Goal: Task Accomplishment & Management: Use online tool/utility

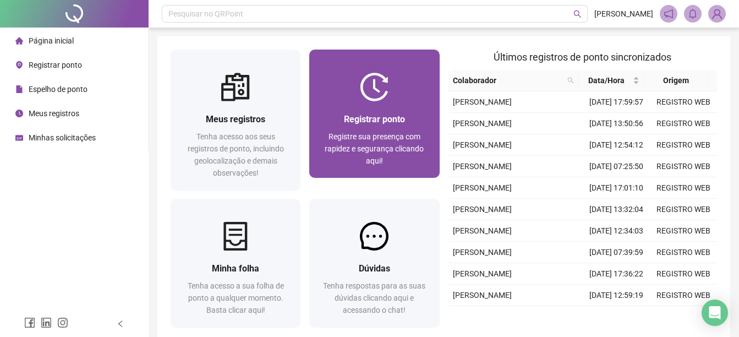
click at [375, 127] on div "Registrar ponto Registre sua presença com rapidez e segurança clicando aqui!" at bounding box center [373, 139] width 103 height 54
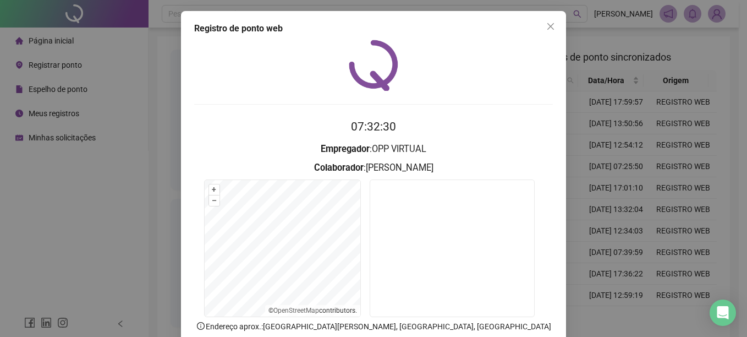
scroll to position [55, 0]
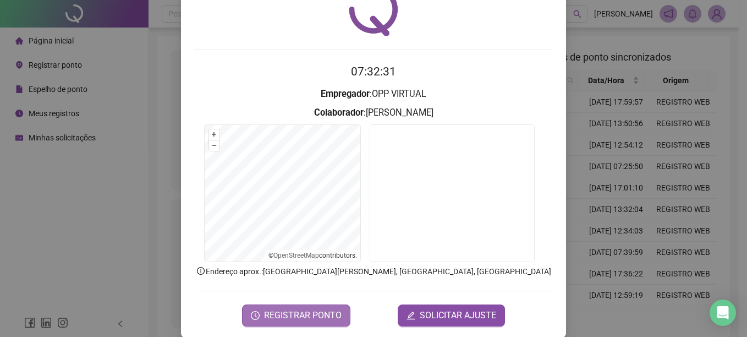
click at [283, 309] on span "REGISTRAR PONTO" at bounding box center [303, 315] width 78 height 13
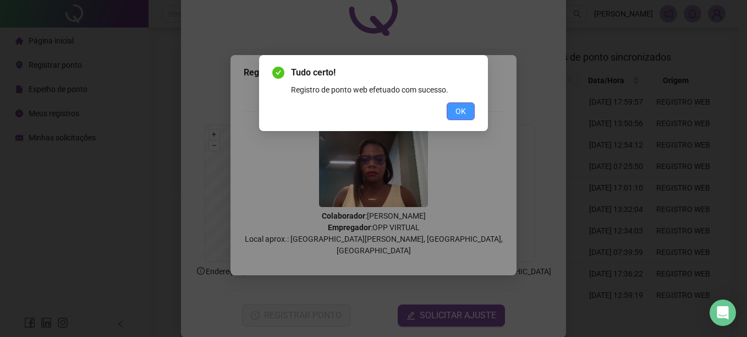
click at [461, 105] on button "OK" at bounding box center [461, 111] width 28 height 18
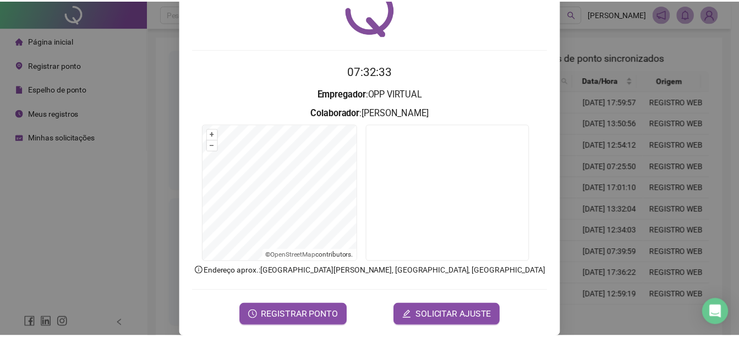
scroll to position [0, 0]
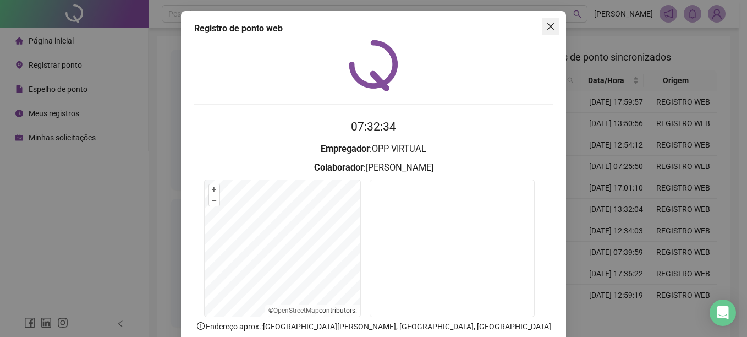
click at [549, 23] on icon "close" at bounding box center [550, 26] width 9 height 9
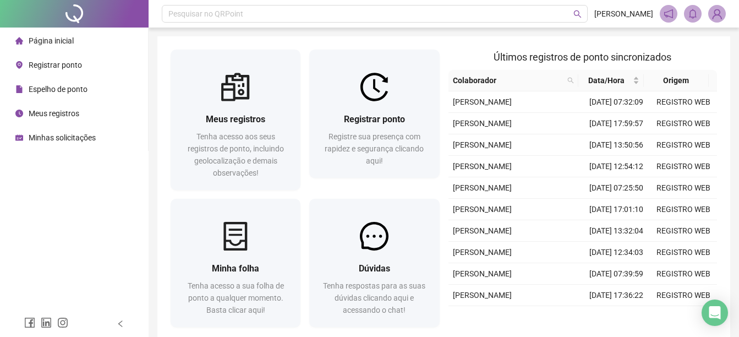
click at [40, 87] on span "Espelho de ponto" at bounding box center [58, 89] width 59 height 9
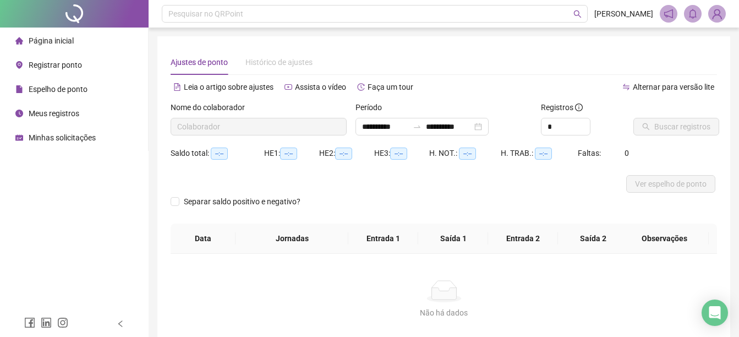
type input "**********"
